Goal: Transaction & Acquisition: Purchase product/service

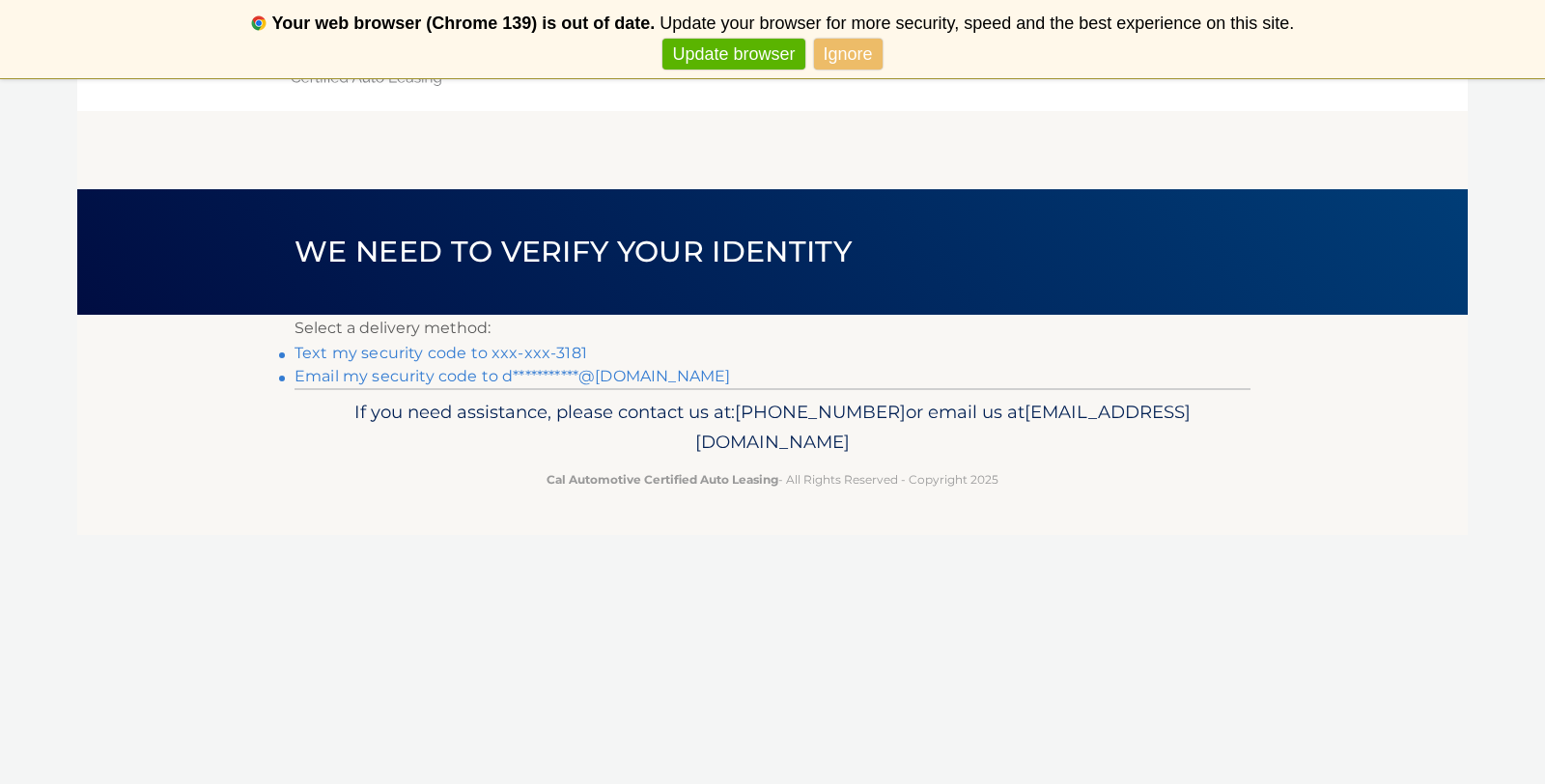
click at [561, 352] on link "Text my security code to xxx-xxx-3181" at bounding box center [440, 353] width 293 height 19
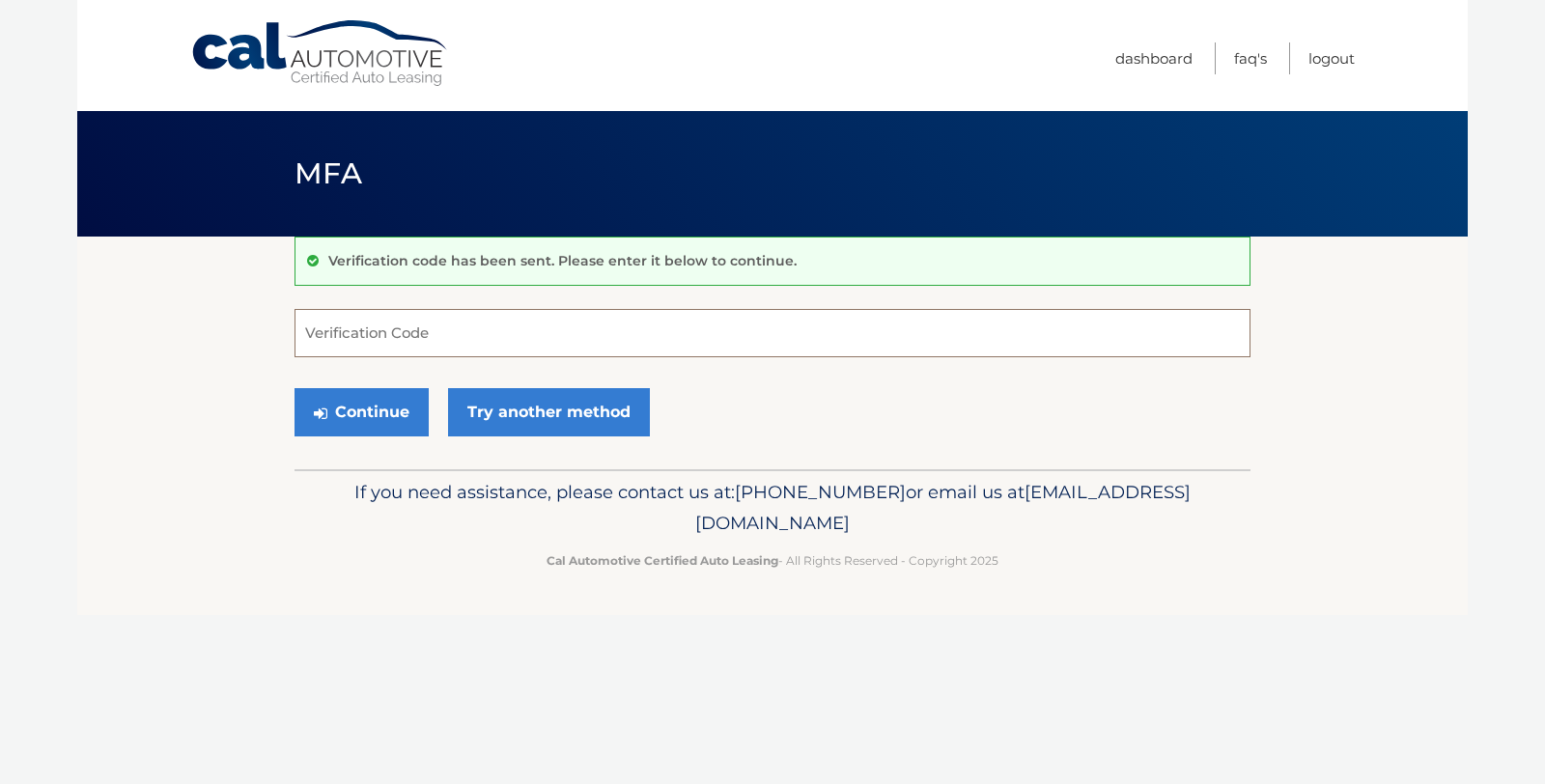
click at [501, 325] on input "Verification Code" at bounding box center [772, 333] width 956 height 49
click at [500, 326] on input "Verification Code" at bounding box center [772, 333] width 956 height 49
type input "089088"
click at [385, 424] on button "Continue" at bounding box center [361, 411] width 134 height 49
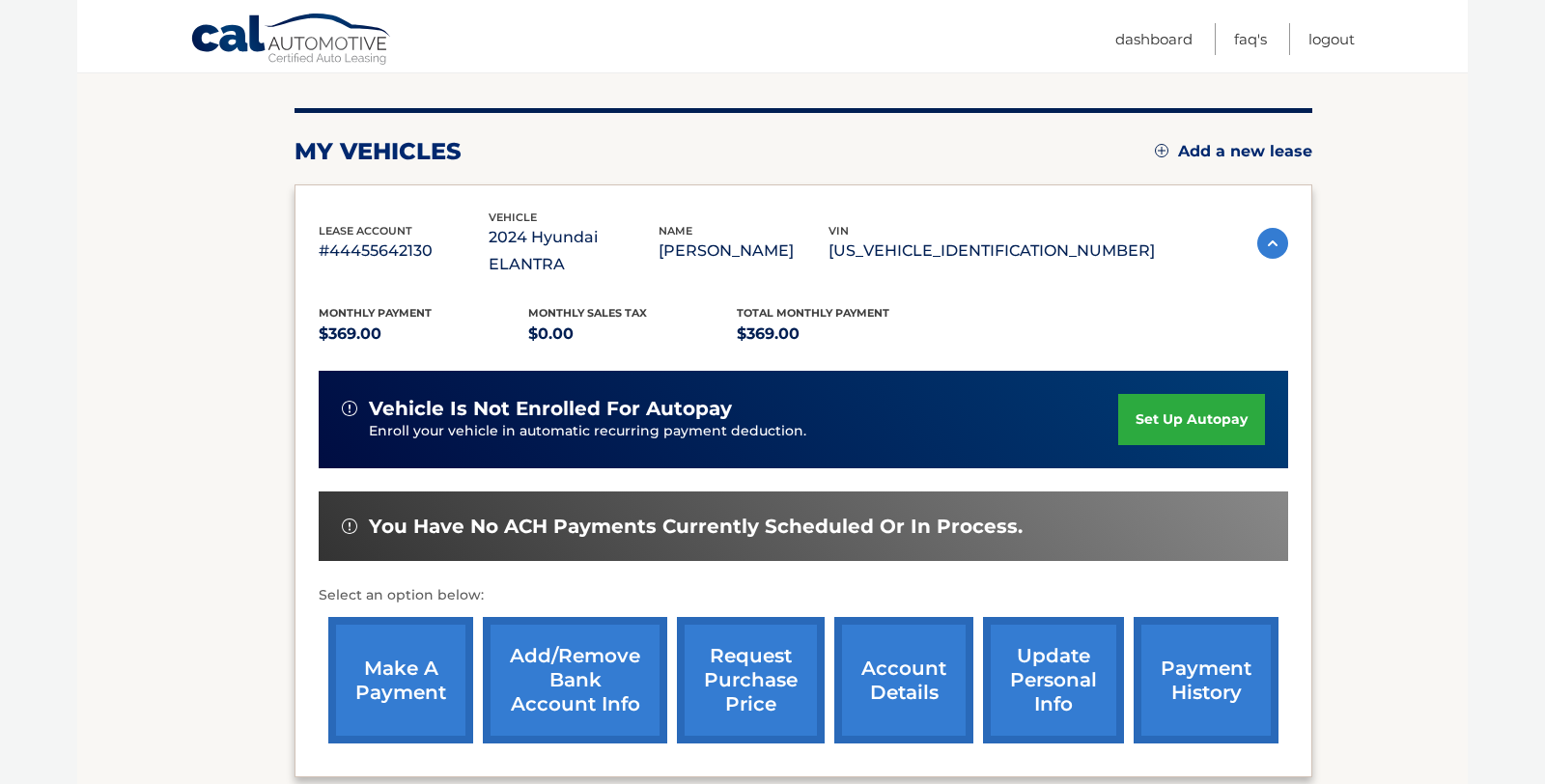
scroll to position [236, 0]
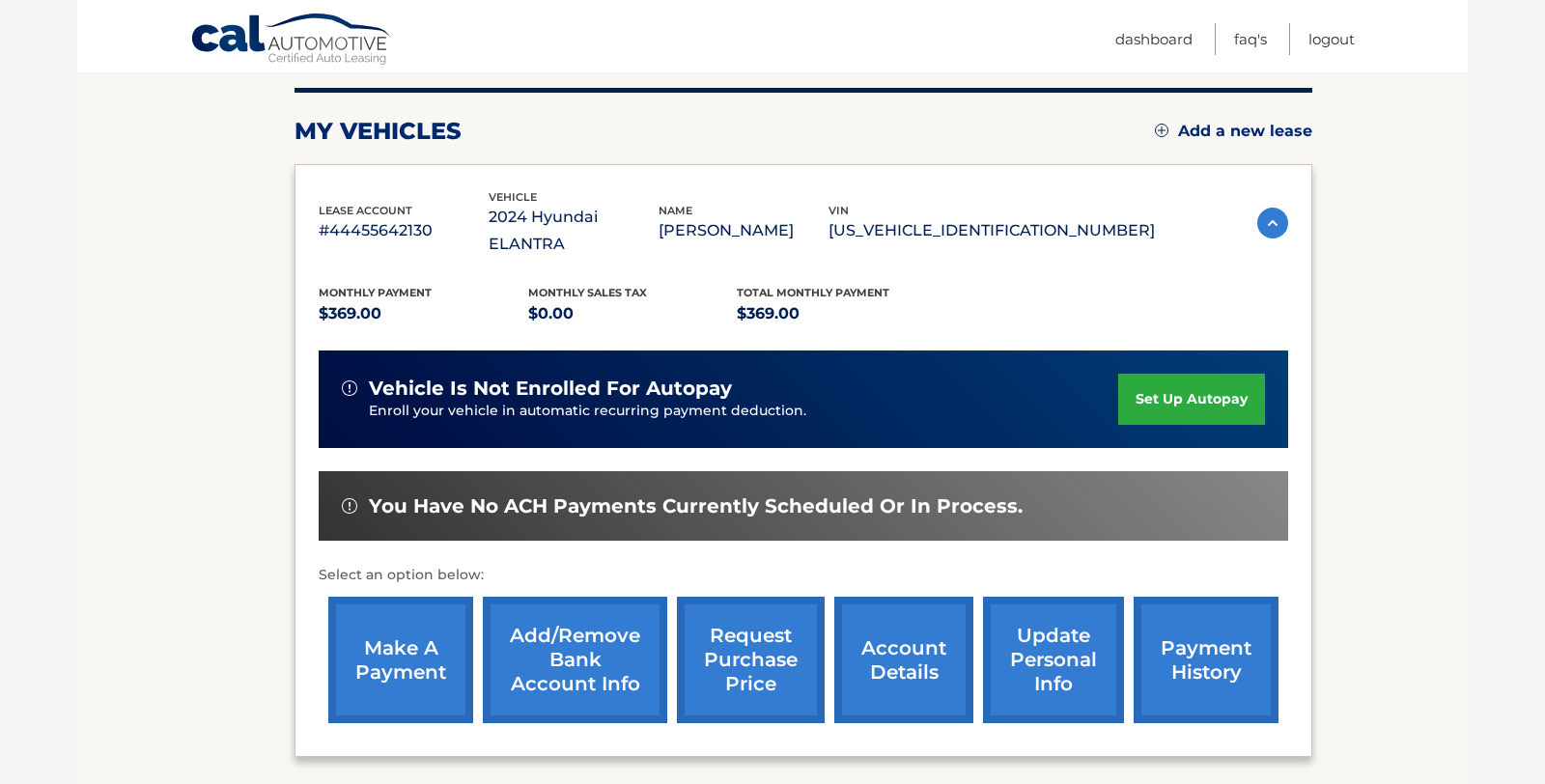
click at [420, 616] on link "make a payment" at bounding box center [401, 660] width 145 height 127
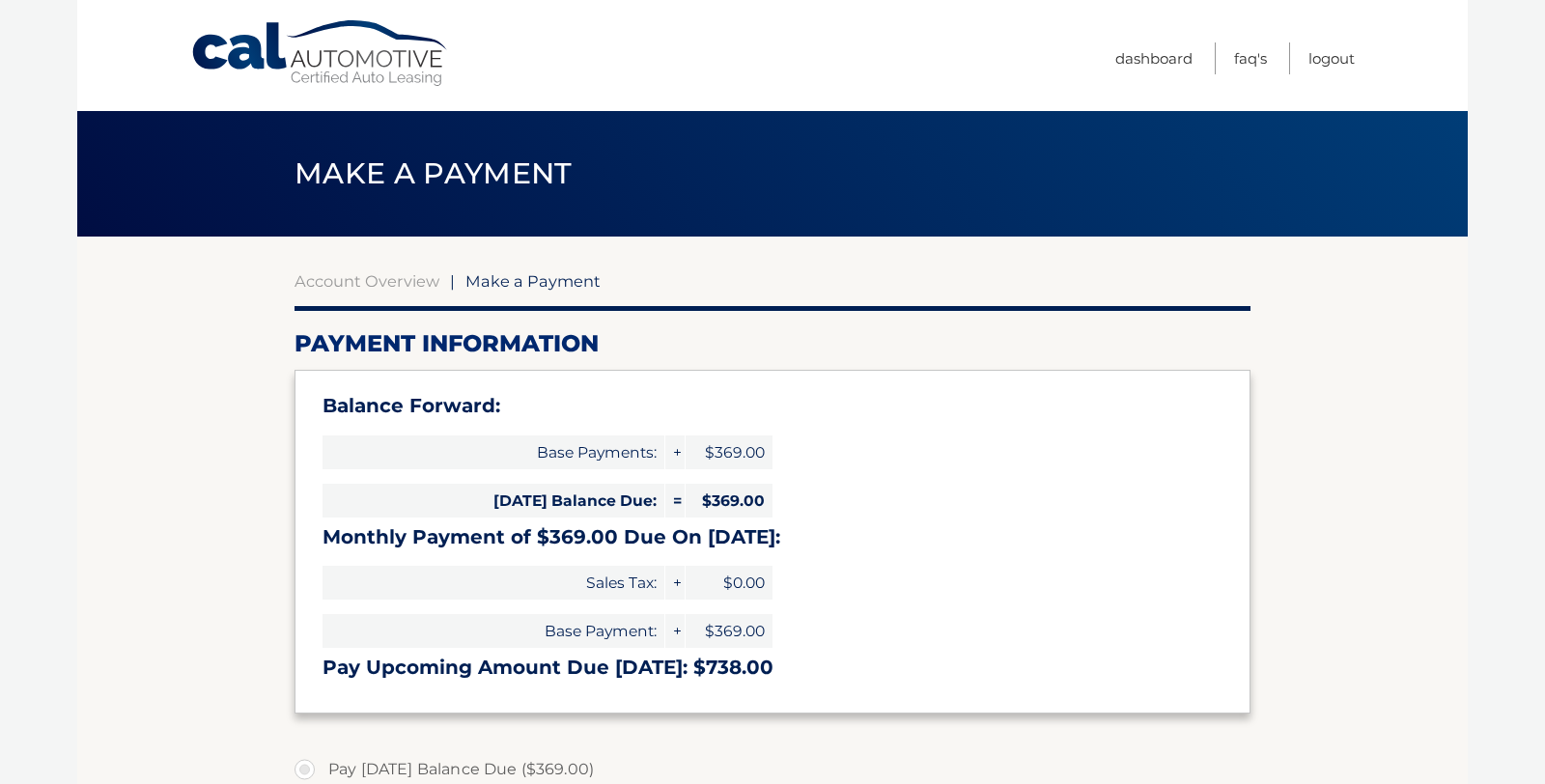
select select "NDMwYTRjOTgtMGJiYy00NDI4LTk2MmMtOGFhYTNhOGZhMjJj"
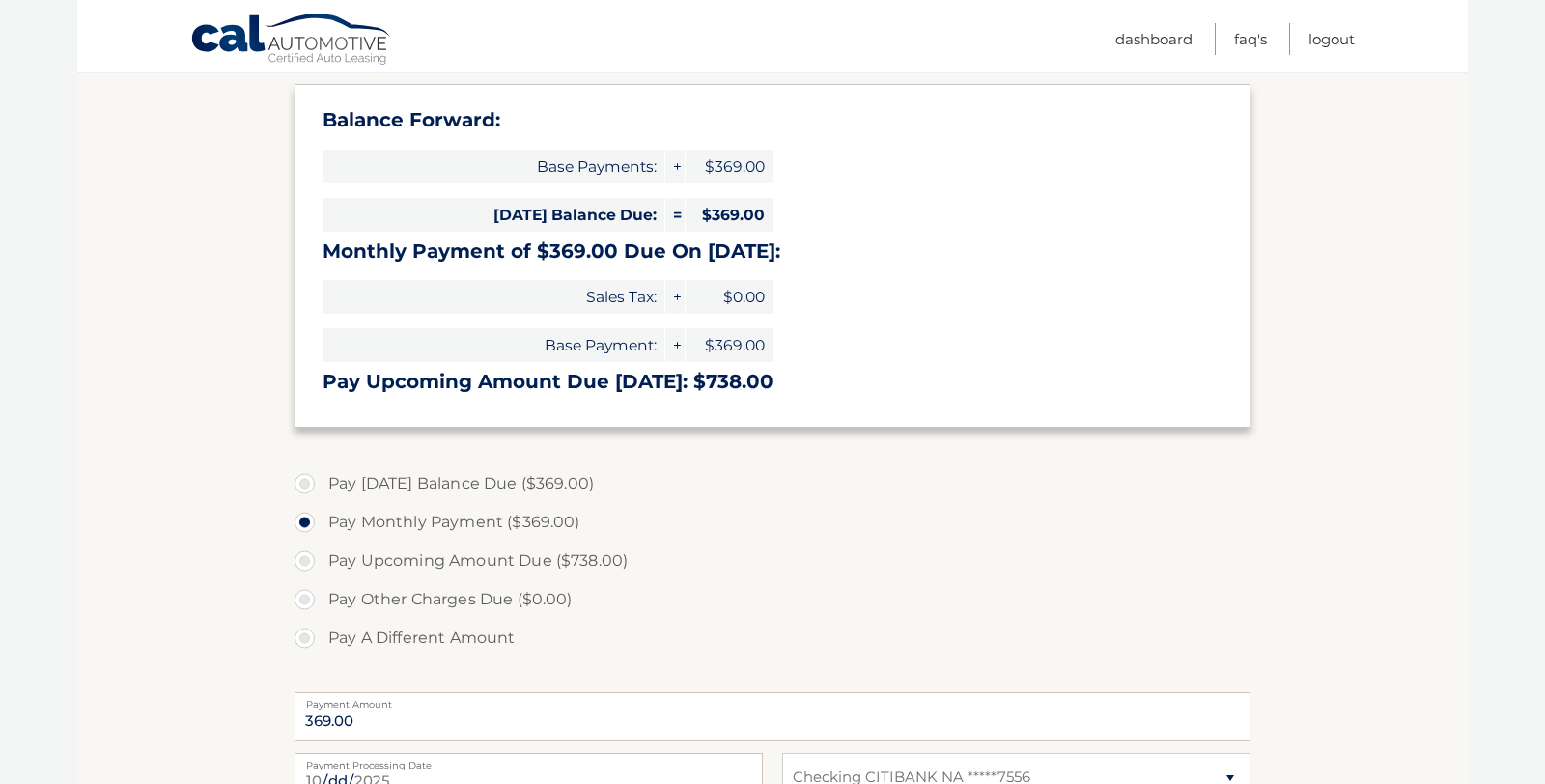
scroll to position [349, 0]
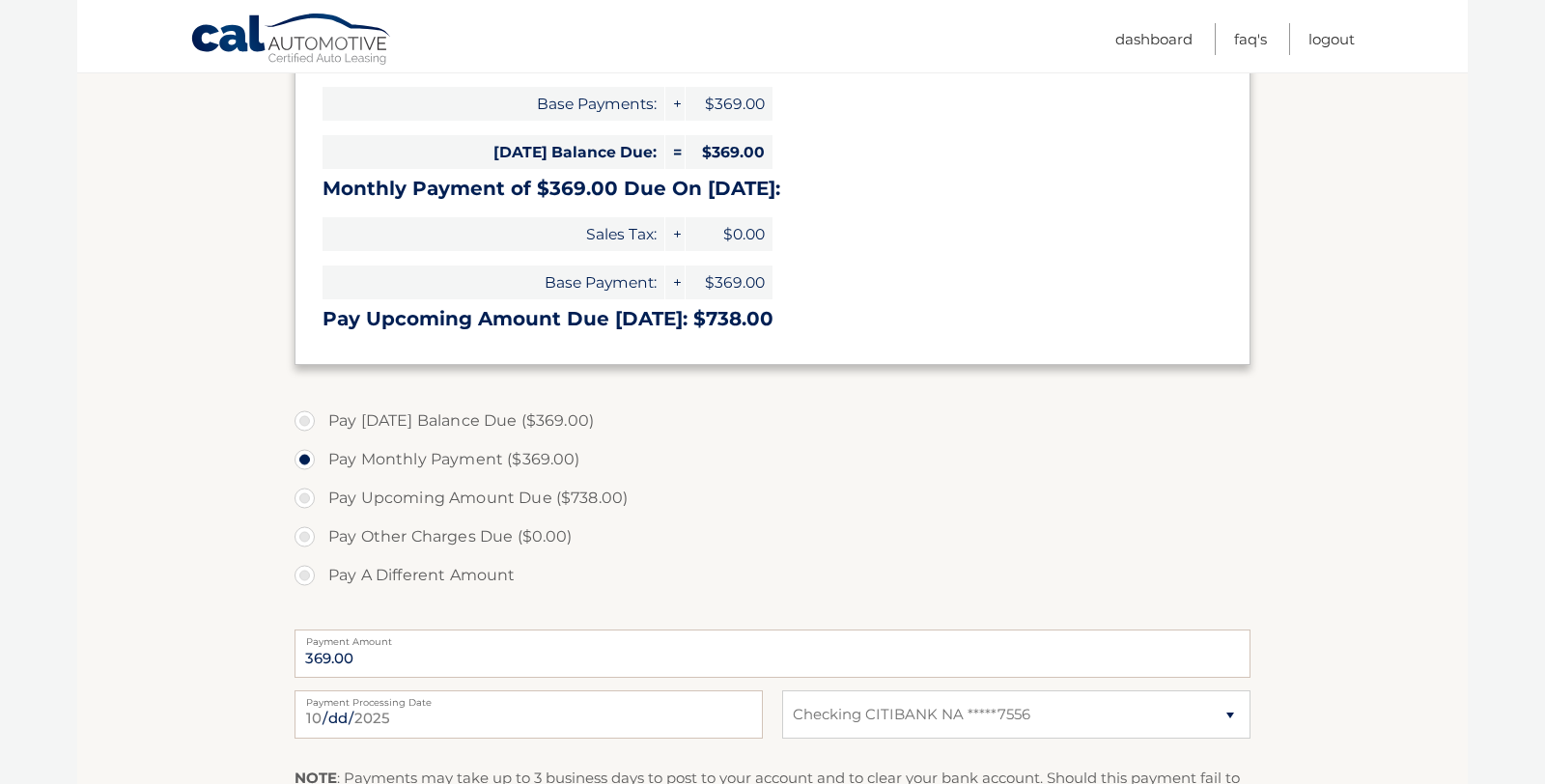
click at [308, 425] on label "Pay [DATE] Balance Due ($369.00)" at bounding box center [772, 420] width 956 height 39
click at [308, 425] on input "Pay [DATE] Balance Due ($369.00)" at bounding box center [311, 416] width 19 height 31
radio input "true"
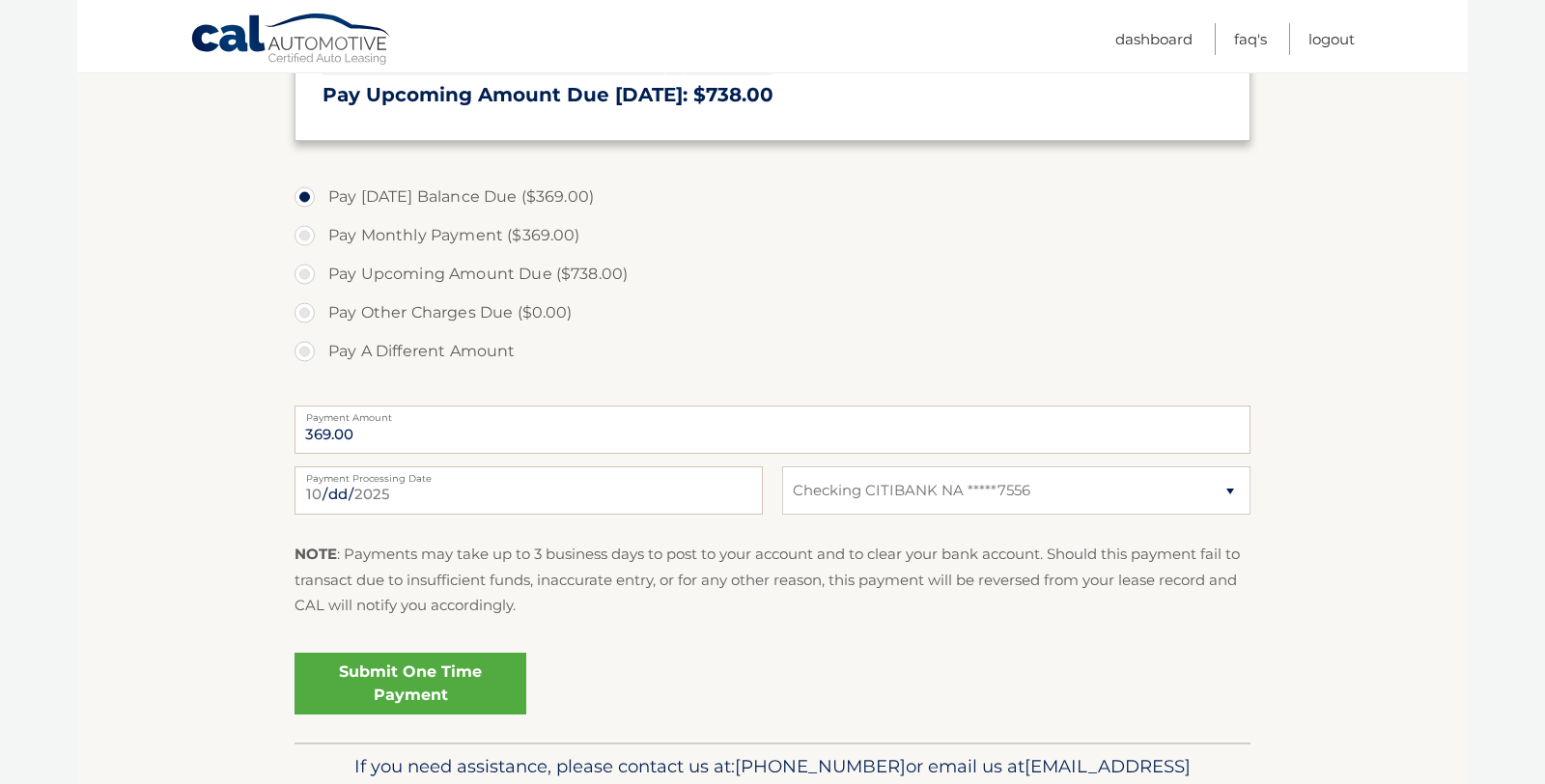
scroll to position [575, 0]
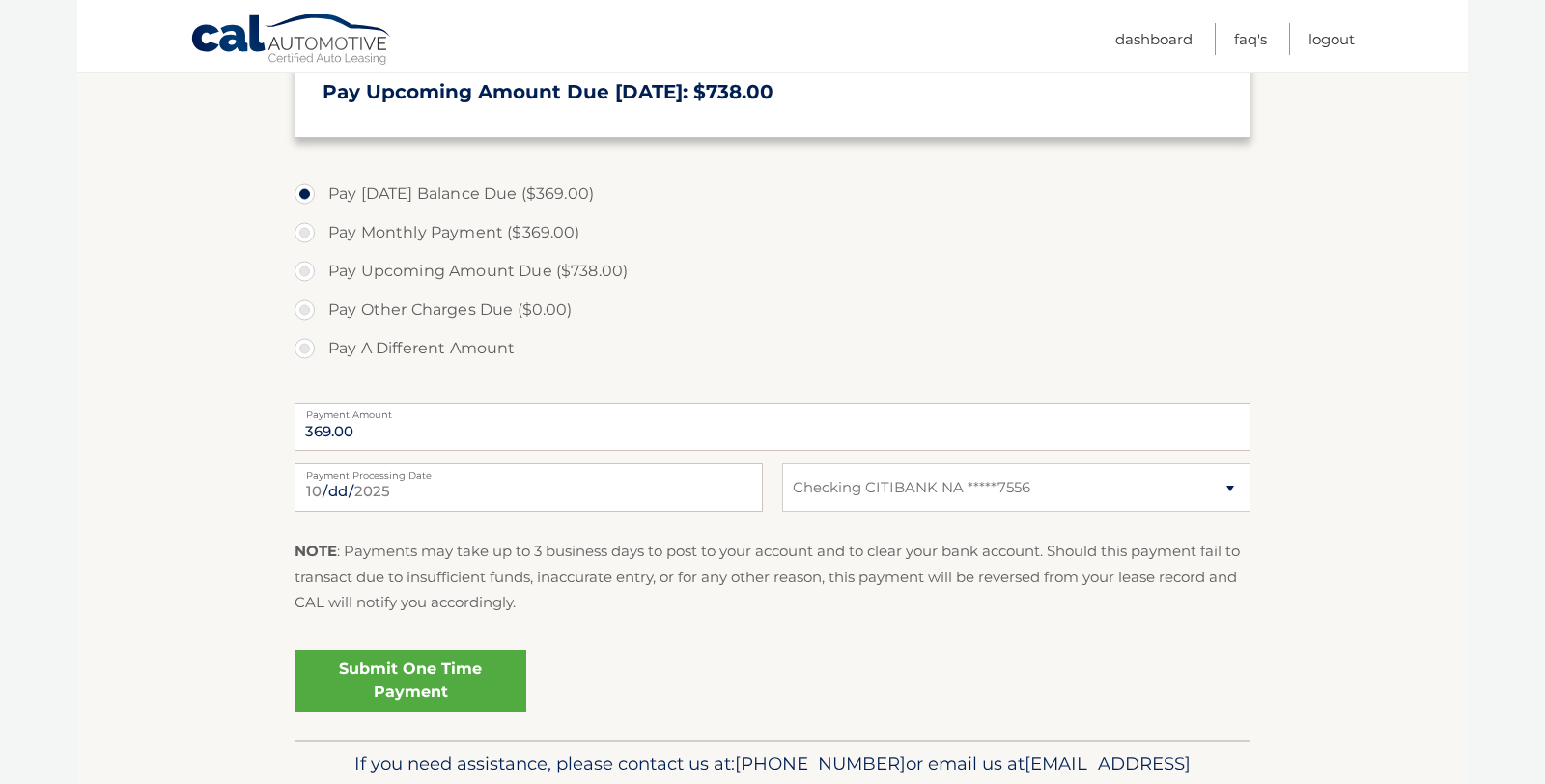
click at [429, 674] on link "Submit One Time Payment" at bounding box center [411, 680] width 232 height 61
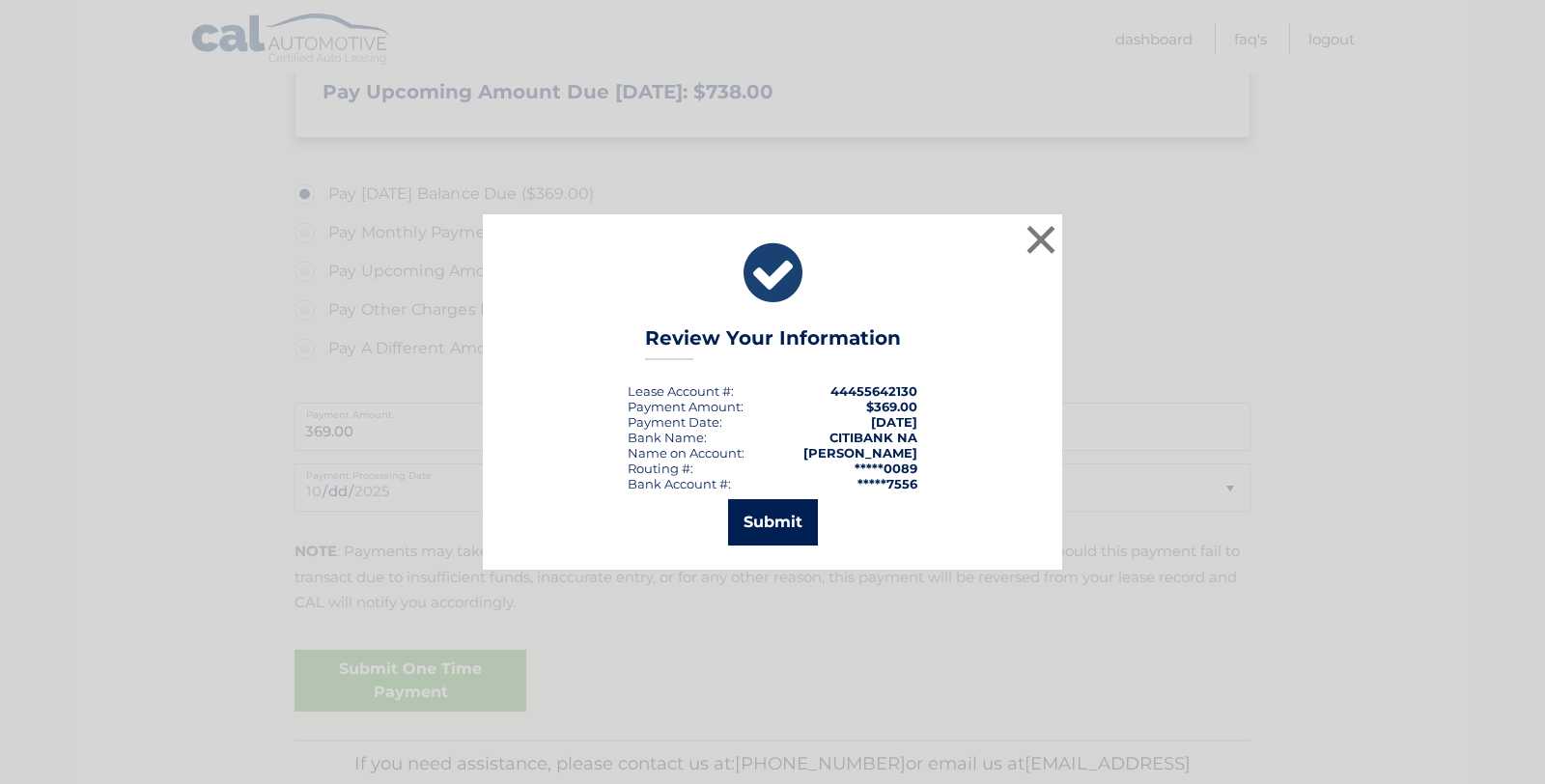
click at [774, 523] on button "Submit" at bounding box center [772, 521] width 90 height 47
